Goal: Navigation & Orientation: Understand site structure

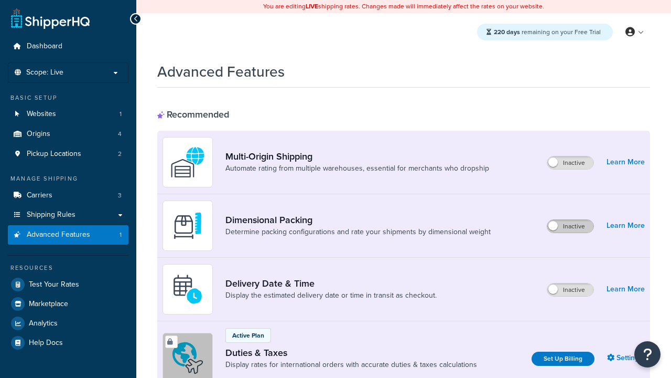
click at [570, 220] on label "Inactive" at bounding box center [570, 226] width 46 height 13
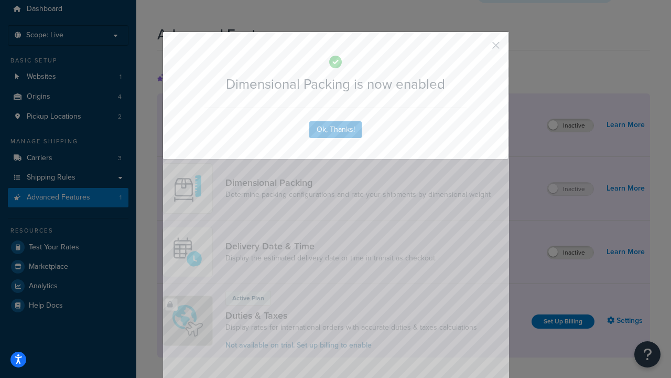
click at [480, 48] on button "button" at bounding box center [480, 49] width 3 height 3
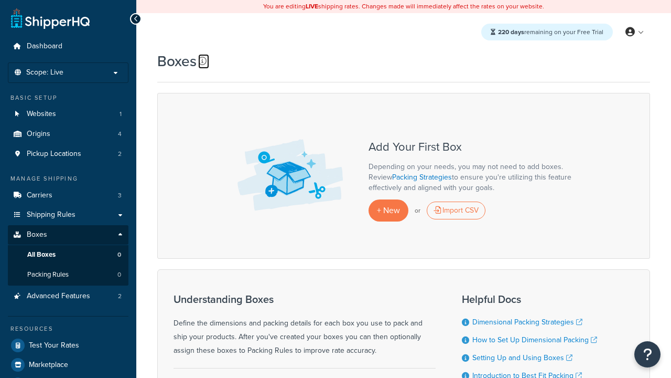
click at [202, 61] on icon at bounding box center [202, 61] width 8 height 8
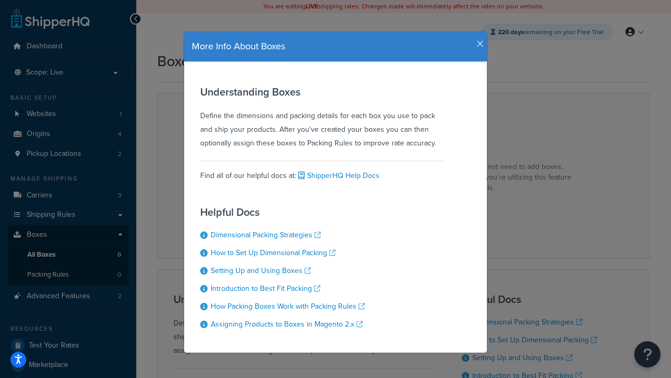
click at [478, 40] on icon "button" at bounding box center [480, 43] width 7 height 9
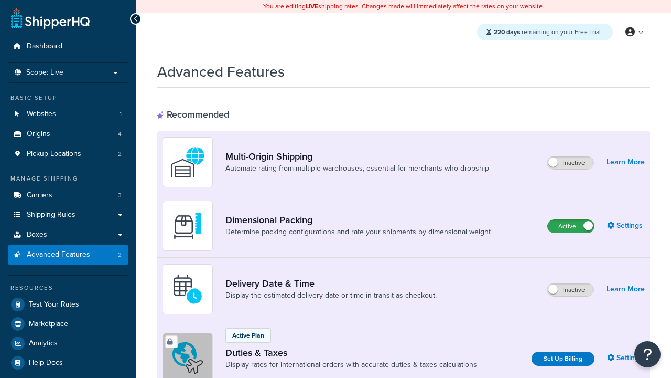
click at [571, 220] on label "Active" at bounding box center [571, 226] width 46 height 13
